Goal: Information Seeking & Learning: Learn about a topic

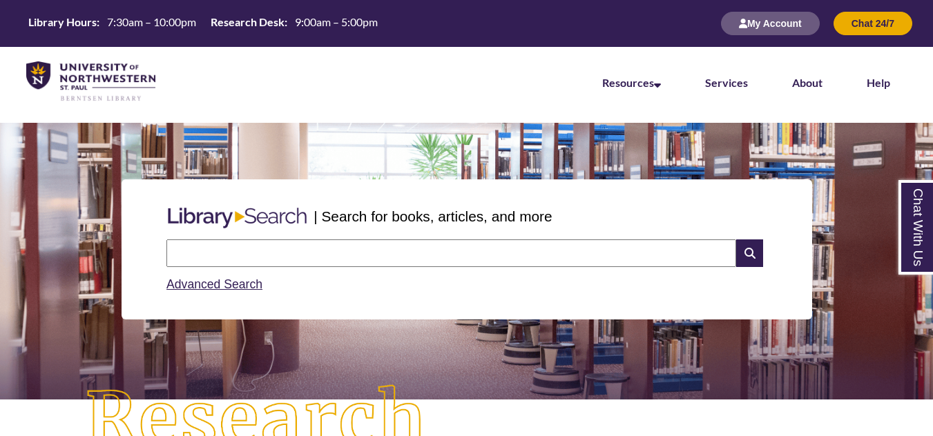
click at [432, 248] on input "text" at bounding box center [451, 254] width 570 height 28
type input "**********"
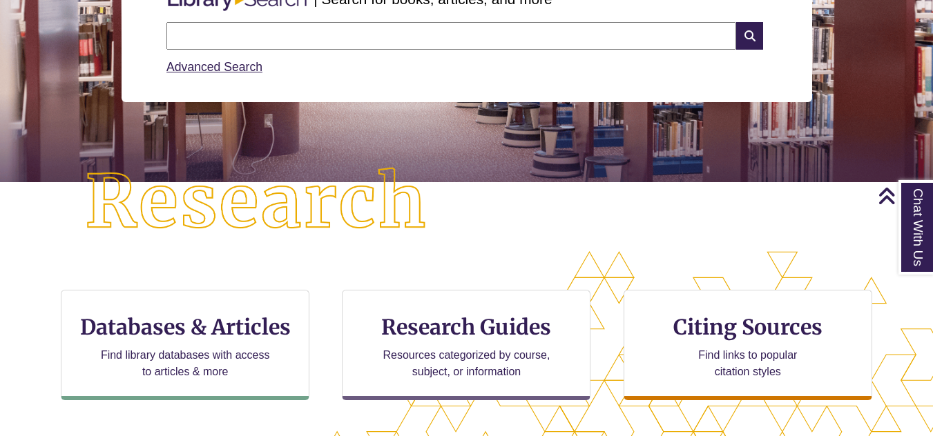
scroll to position [267, 0]
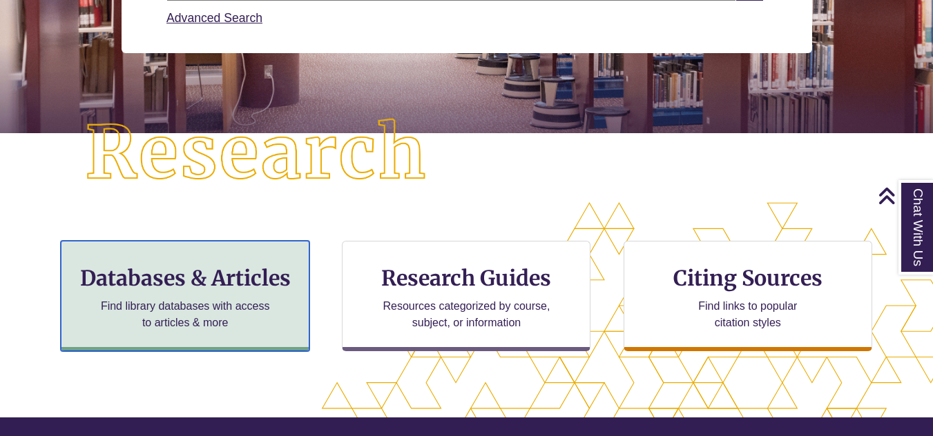
click at [222, 301] on p "Find library databases with access to articles & more" at bounding box center [185, 314] width 180 height 33
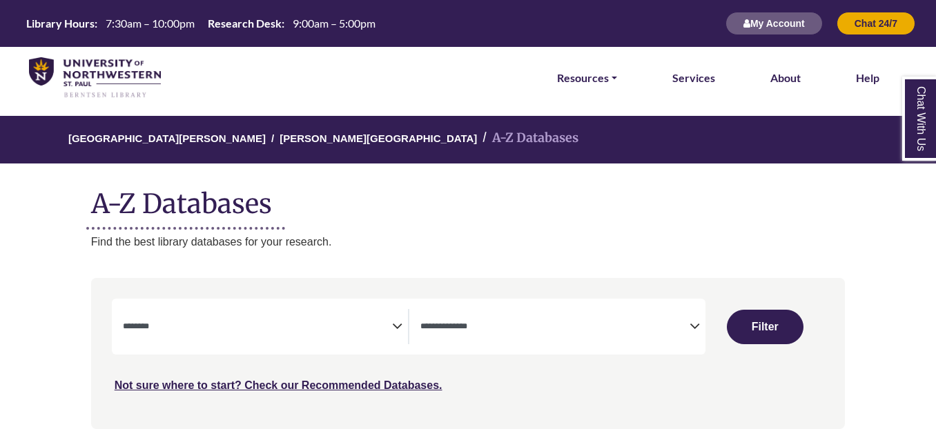
select select "Database Subject Filter"
select select "Database Types Filter"
select select "Database Subject Filter"
select select "Database Types Filter"
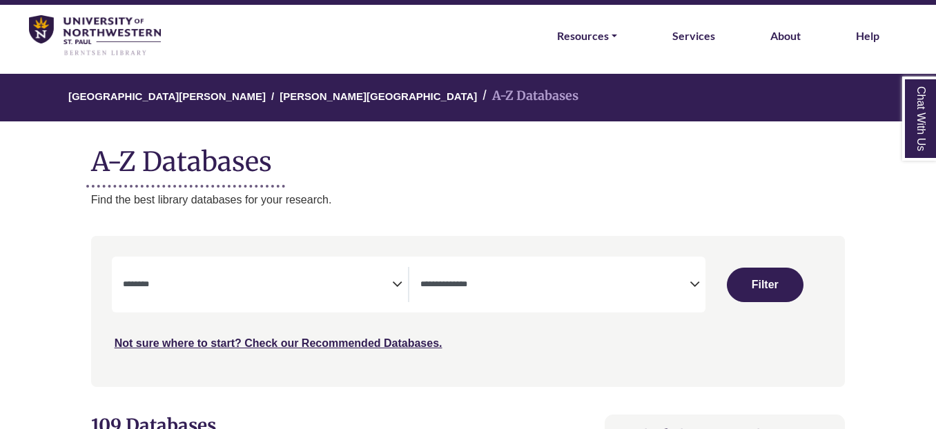
scroll to position [99, 0]
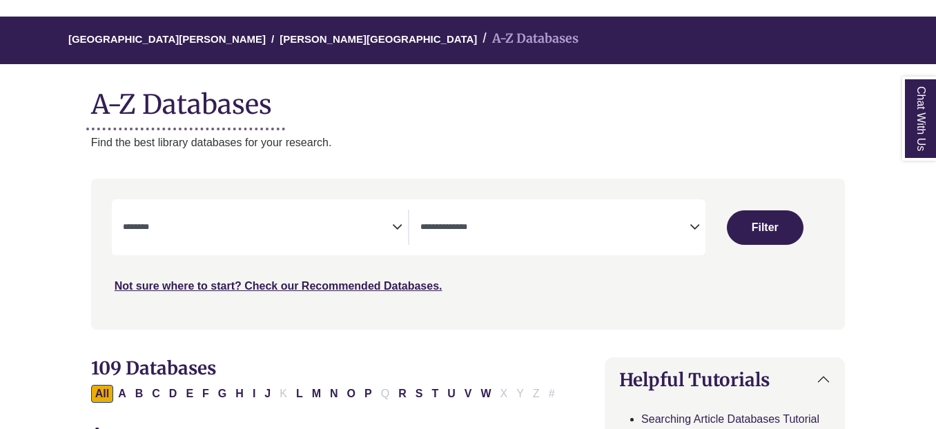
click at [395, 224] on icon "Search filters" at bounding box center [397, 225] width 10 height 21
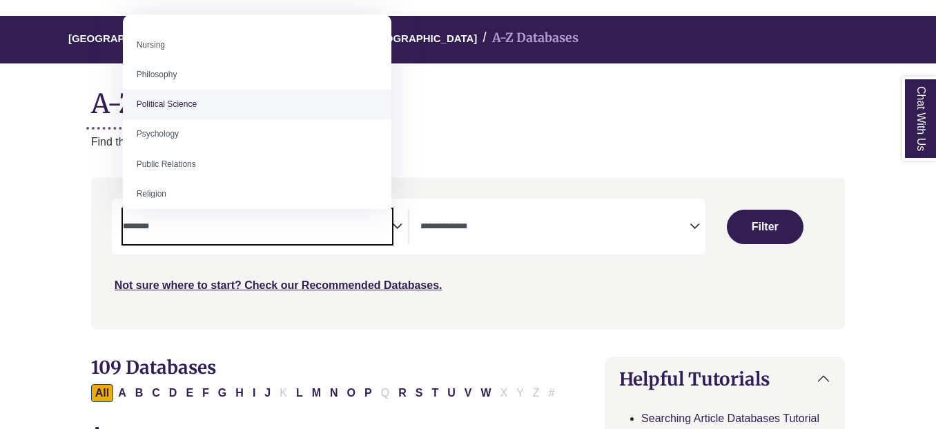
scroll to position [1010, 0]
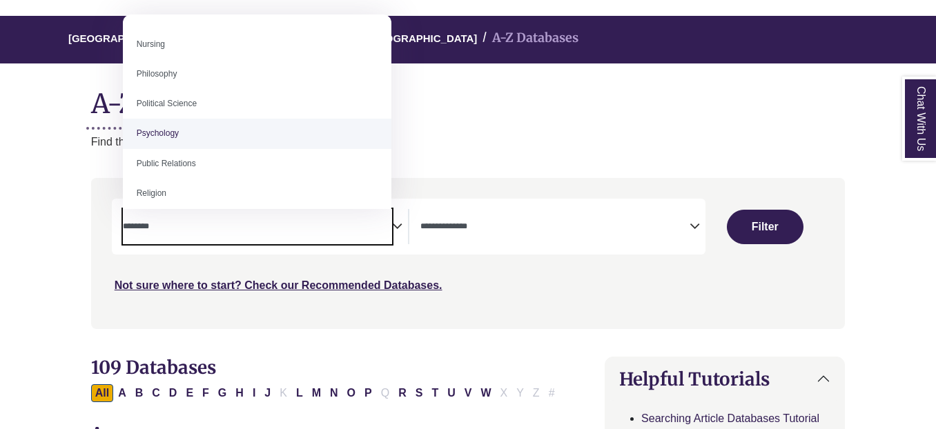
select select "*****"
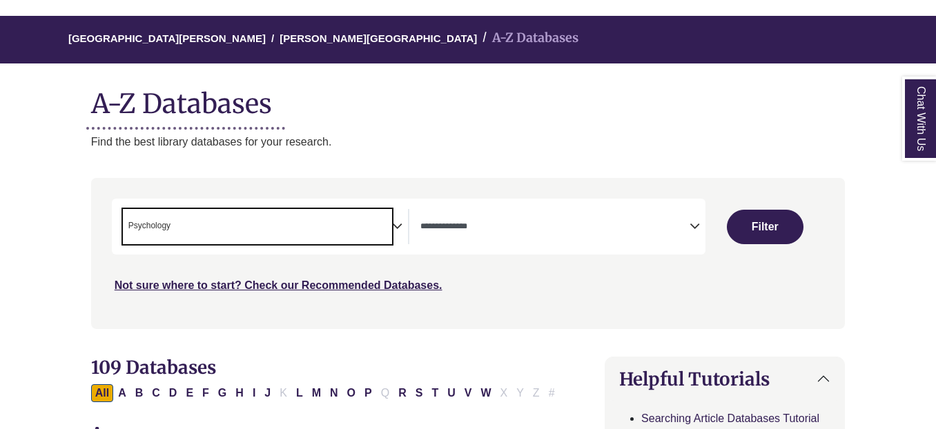
scroll to position [490, 0]
click at [746, 229] on button "Filter" at bounding box center [765, 227] width 77 height 35
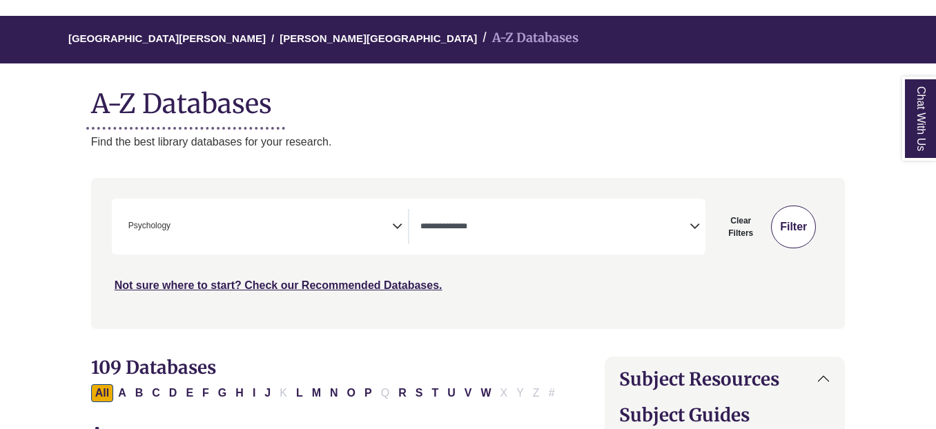
select select "Database Types Filter"
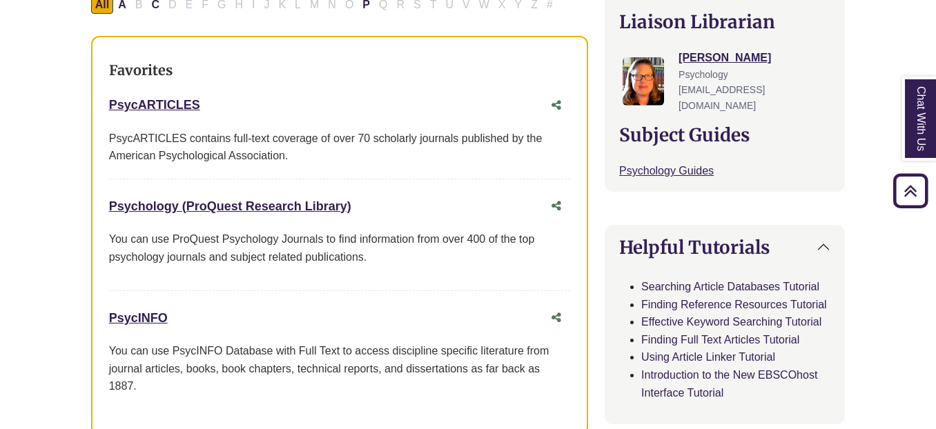
scroll to position [492, 0]
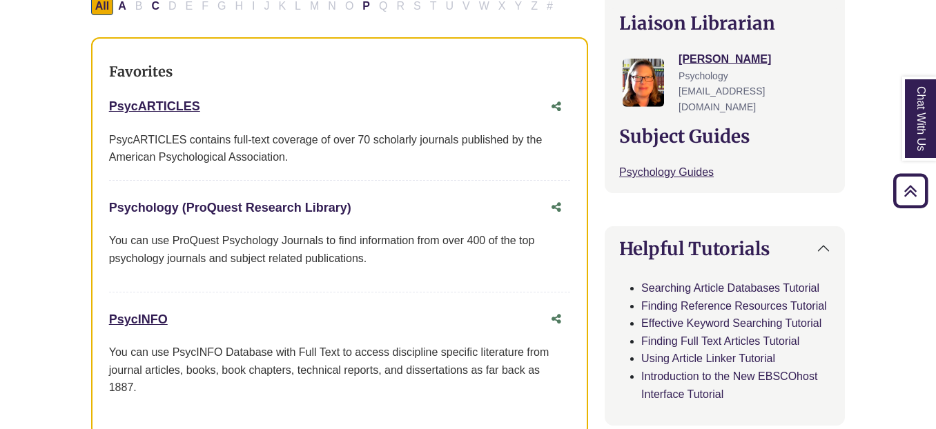
click at [317, 209] on link "Psychology (ProQuest Research Library) This link opens in a new window" at bounding box center [230, 208] width 242 height 14
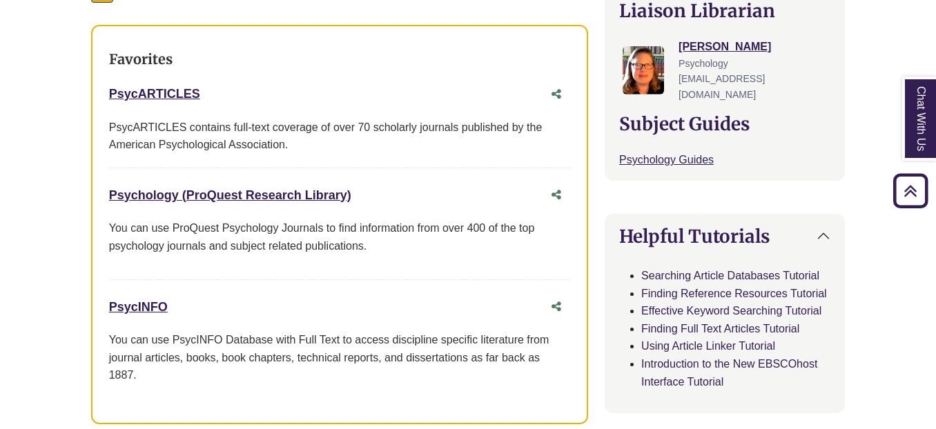
scroll to position [504, 0]
click at [149, 95] on link "PsycARTICLES This link opens in a new window" at bounding box center [154, 95] width 91 height 14
